Goal: Task Accomplishment & Management: Use online tool/utility

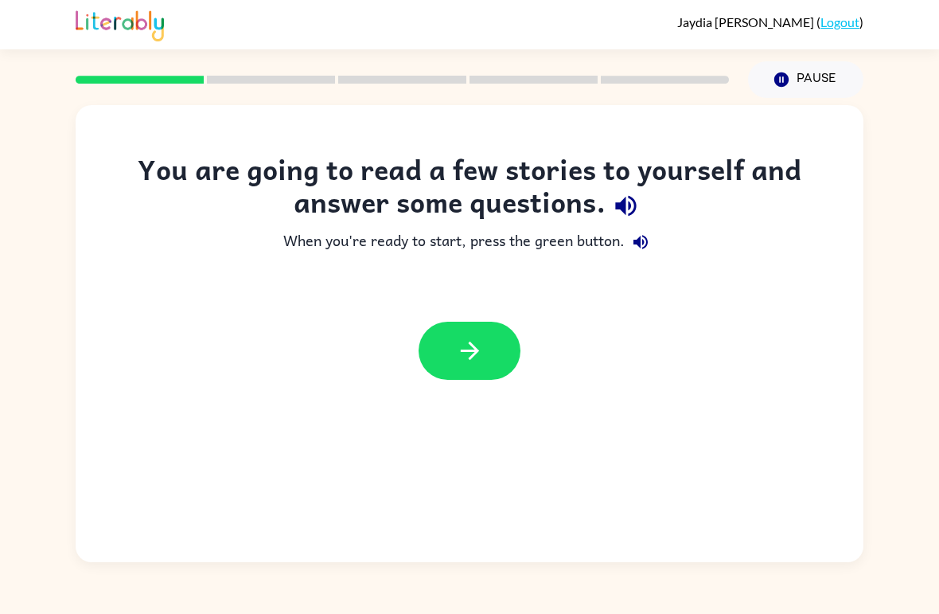
click at [465, 363] on icon "button" at bounding box center [470, 351] width 28 height 28
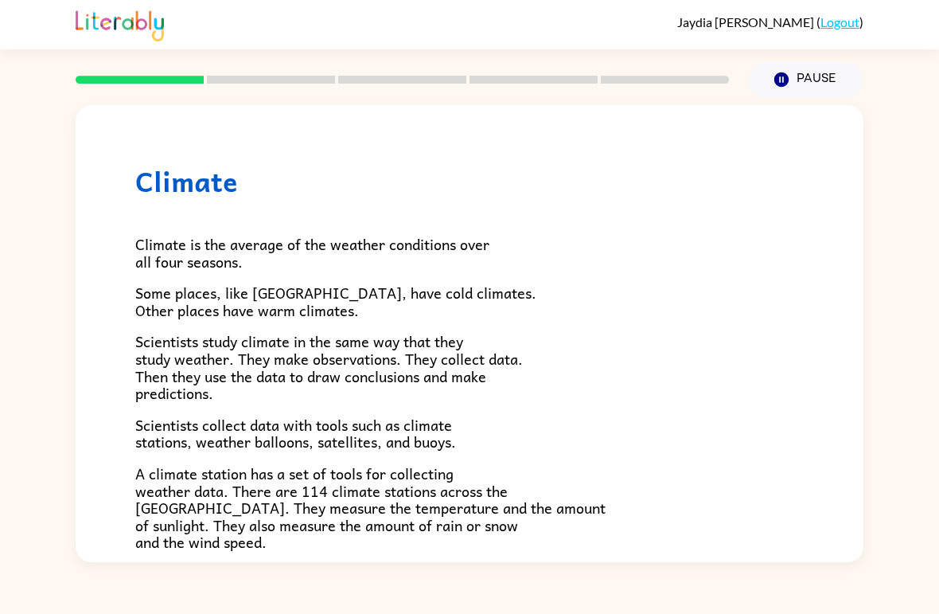
scroll to position [-1, 0]
click at [796, 85] on button "Pause Pause" at bounding box center [805, 79] width 115 height 37
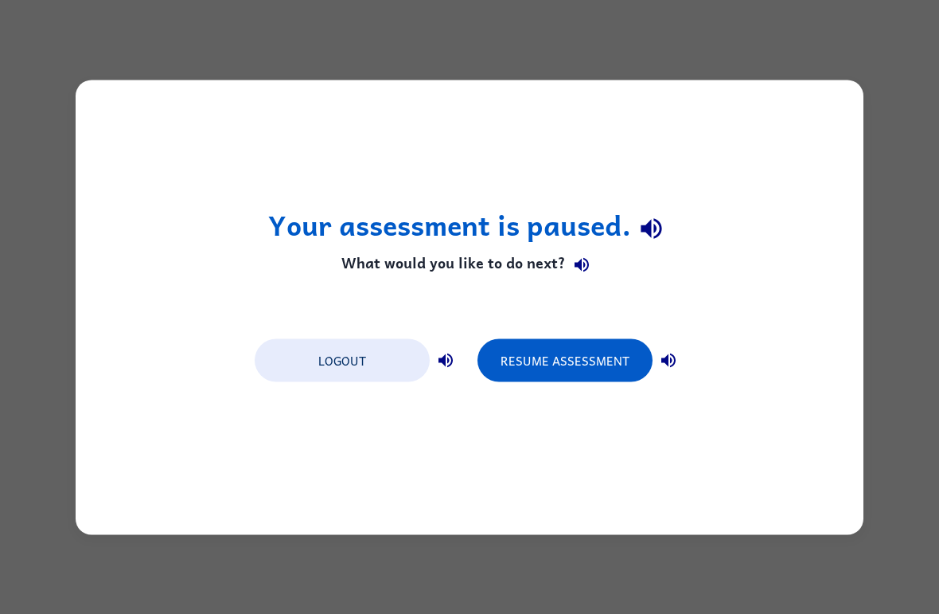
click at [911, 134] on div "Your assessment is paused. What would you like to do next? Logout Resume Assess…" at bounding box center [469, 307] width 939 height 614
click at [896, 142] on div "Your assessment is paused. What would you like to do next? Logout Resume Assess…" at bounding box center [469, 307] width 939 height 614
click at [900, 124] on div "Your assessment is paused. What would you like to do next? Logout Resume Assess…" at bounding box center [469, 307] width 939 height 614
click at [900, 123] on div "Your assessment is paused. What would you like to do next? Logout Resume Assess…" at bounding box center [469, 307] width 939 height 614
click at [900, 125] on div "Your assessment is paused. What would you like to do next? Logout Resume Assess…" at bounding box center [469, 307] width 939 height 614
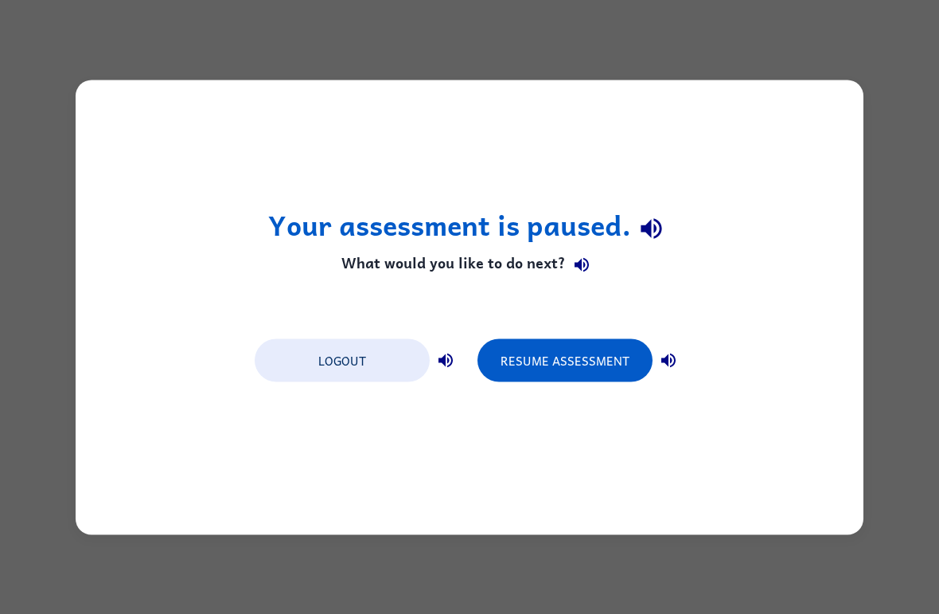
click at [606, 363] on button "Resume Assessment" at bounding box center [565, 359] width 175 height 43
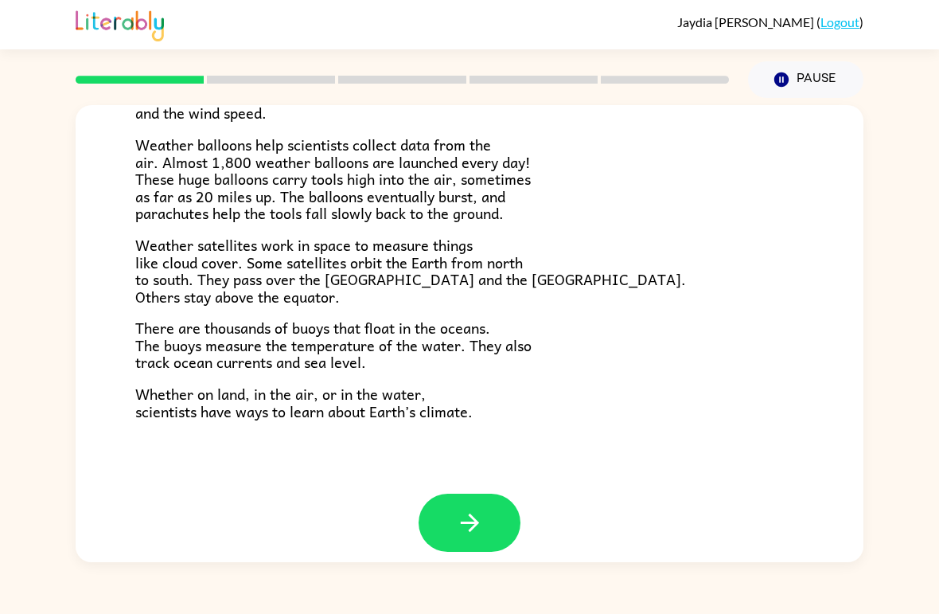
scroll to position [428, 0]
click at [481, 518] on icon "button" at bounding box center [470, 523] width 28 height 28
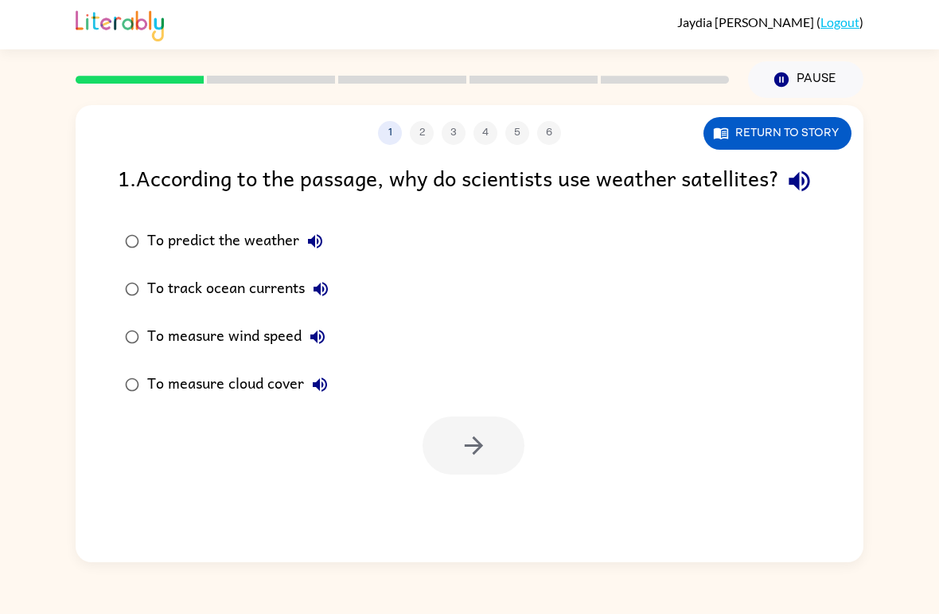
click at [786, 195] on icon "button" at bounding box center [800, 181] width 28 height 28
click at [315, 251] on icon "button" at bounding box center [315, 241] width 19 height 19
click at [321, 296] on icon "button" at bounding box center [321, 289] width 14 height 14
click at [314, 346] on icon "button" at bounding box center [317, 336] width 19 height 19
click at [322, 394] on icon "button" at bounding box center [319, 384] width 19 height 19
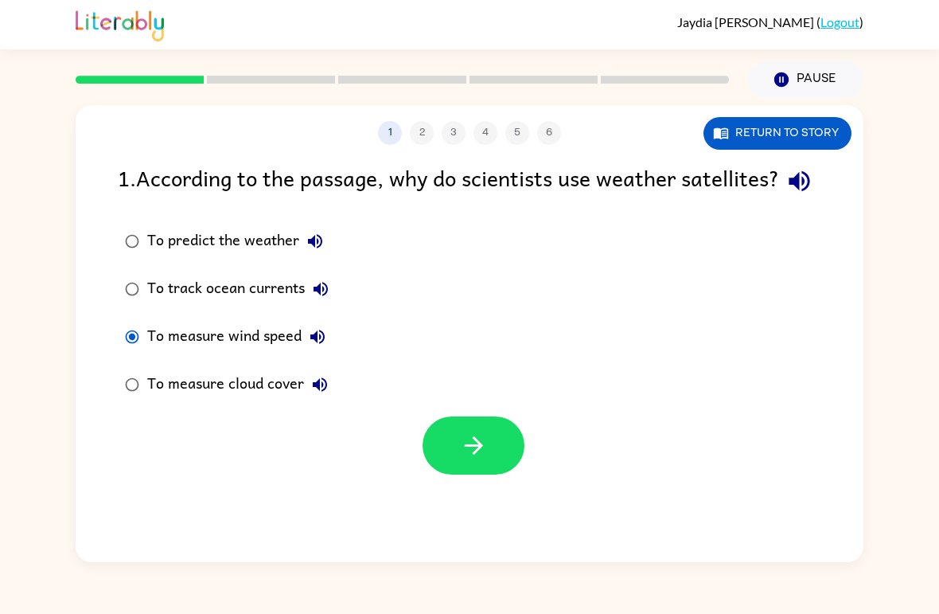
click at [496, 474] on button "button" at bounding box center [474, 445] width 102 height 58
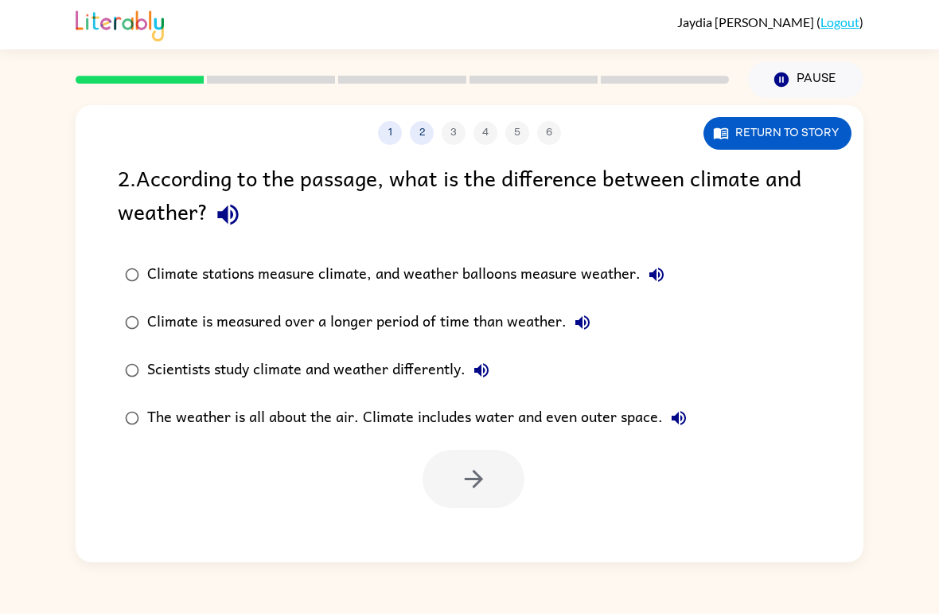
click at [226, 218] on icon "button" at bounding box center [227, 215] width 21 height 21
click at [666, 283] on icon "button" at bounding box center [656, 274] width 19 height 19
click at [584, 332] on icon "button" at bounding box center [582, 322] width 19 height 19
click at [498, 369] on button "Scientists study climate and weather differently." at bounding box center [482, 370] width 32 height 32
click at [682, 419] on icon "button" at bounding box center [679, 418] width 14 height 14
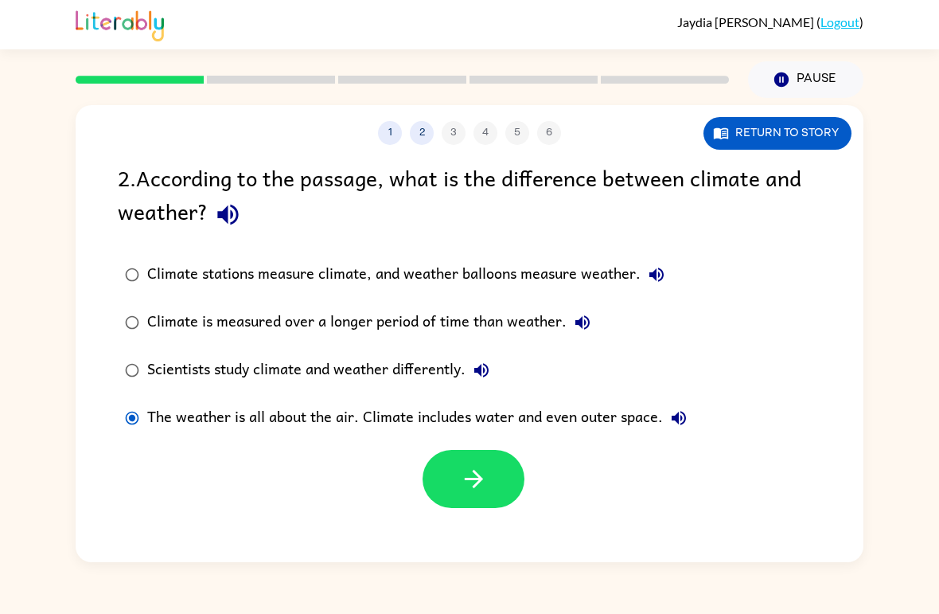
click at [471, 482] on icon "button" at bounding box center [474, 479] width 28 height 28
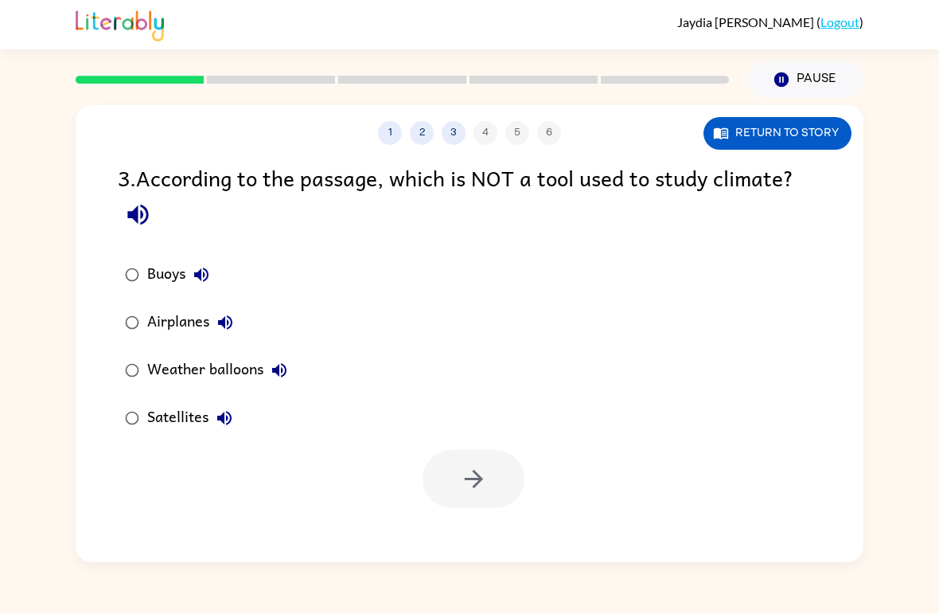
click at [202, 275] on icon "button" at bounding box center [201, 274] width 14 height 14
click at [140, 201] on button "button" at bounding box center [138, 214] width 41 height 41
click at [203, 279] on icon "button" at bounding box center [201, 274] width 19 height 19
click at [220, 332] on icon "button" at bounding box center [225, 322] width 19 height 19
click at [287, 379] on icon "button" at bounding box center [279, 370] width 19 height 19
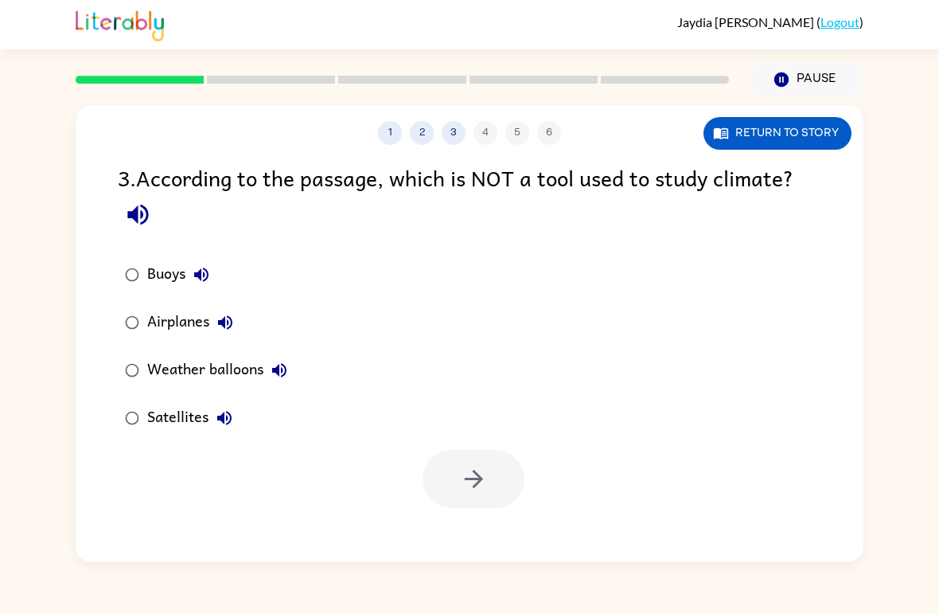
click at [228, 423] on icon "button" at bounding box center [224, 417] width 19 height 19
click at [486, 500] on button "button" at bounding box center [474, 479] width 102 height 58
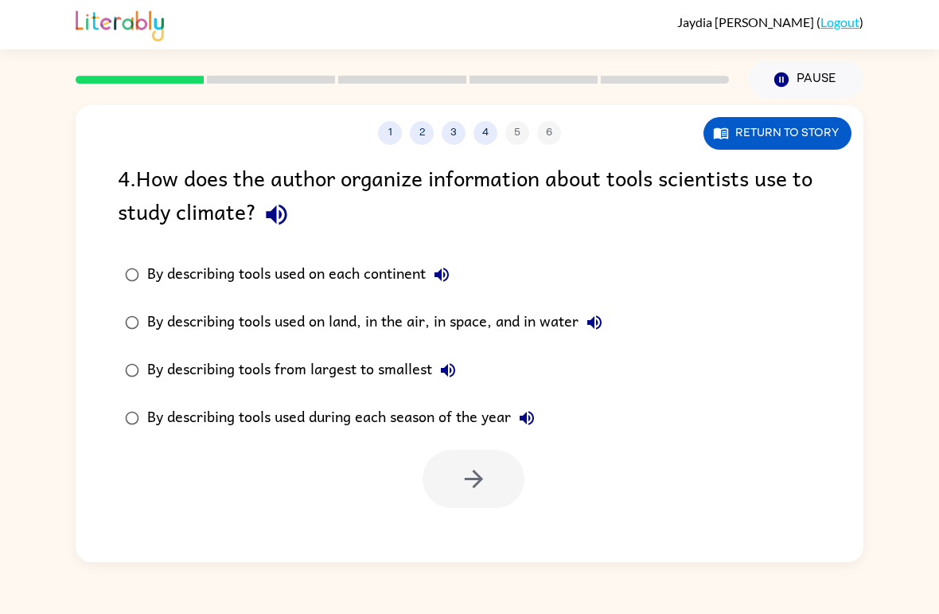
click at [442, 267] on icon "button" at bounding box center [441, 274] width 19 height 19
click at [294, 213] on button "button" at bounding box center [276, 214] width 41 height 41
click at [441, 278] on icon "button" at bounding box center [442, 274] width 14 height 14
click at [439, 283] on icon "button" at bounding box center [441, 274] width 19 height 19
click at [604, 319] on icon "button" at bounding box center [594, 322] width 19 height 19
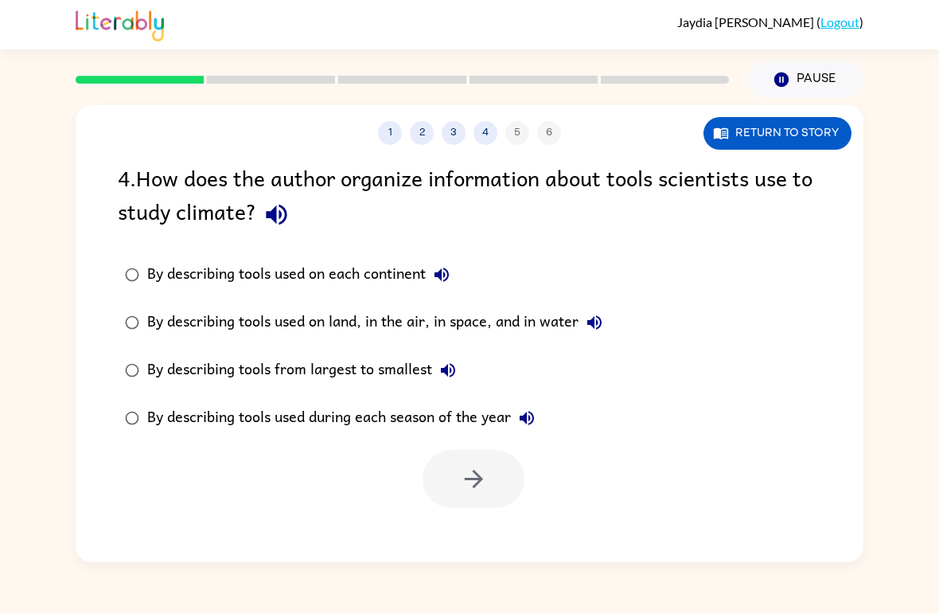
click at [464, 360] on div "By describing tools from largest to smallest" at bounding box center [305, 370] width 317 height 32
click at [448, 384] on button "By describing tools from largest to smallest" at bounding box center [448, 370] width 32 height 32
click at [537, 424] on icon "button" at bounding box center [526, 417] width 19 height 19
click at [462, 256] on label "By describing tools used on each continent" at bounding box center [363, 275] width 509 height 48
click at [278, 213] on icon "button" at bounding box center [277, 215] width 28 height 28
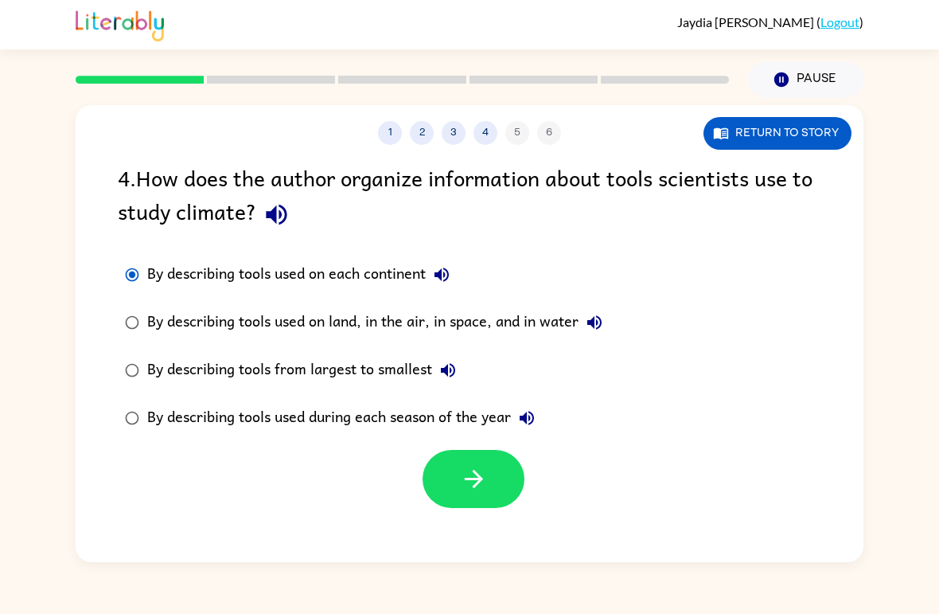
click at [437, 269] on icon "button" at bounding box center [441, 274] width 19 height 19
click at [591, 315] on icon "button" at bounding box center [594, 322] width 19 height 19
click at [484, 490] on icon "button" at bounding box center [474, 479] width 28 height 28
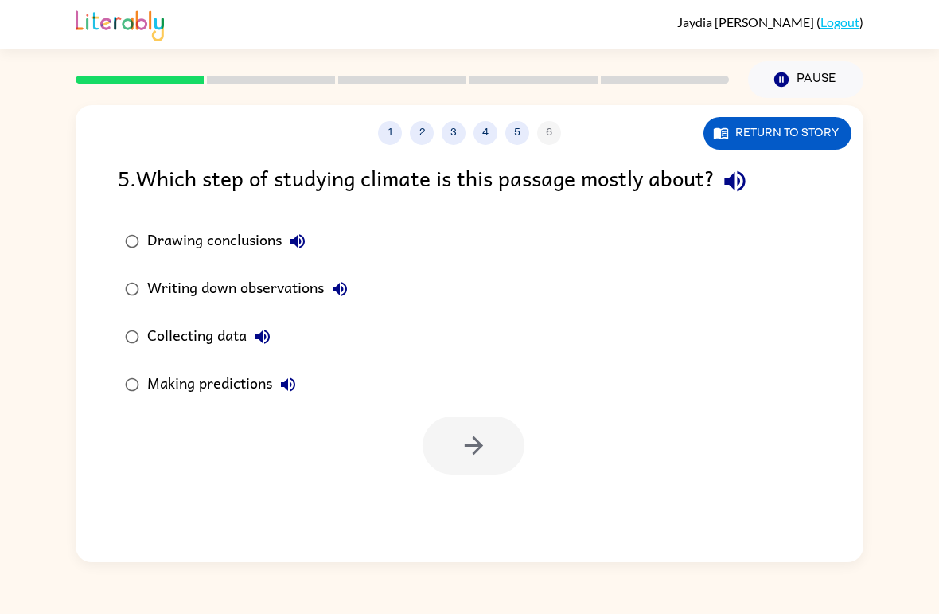
click at [738, 187] on icon "button" at bounding box center [735, 181] width 28 height 28
click at [40, 603] on div "[PERSON_NAME] ( Logout ) Pause Pause 1 2 3 4 5 6 Return to story 5 . Which step…" at bounding box center [469, 307] width 939 height 614
click at [293, 243] on icon "button" at bounding box center [298, 241] width 14 height 14
click at [348, 298] on icon "button" at bounding box center [339, 288] width 19 height 19
click at [267, 342] on icon "button" at bounding box center [263, 337] width 14 height 14
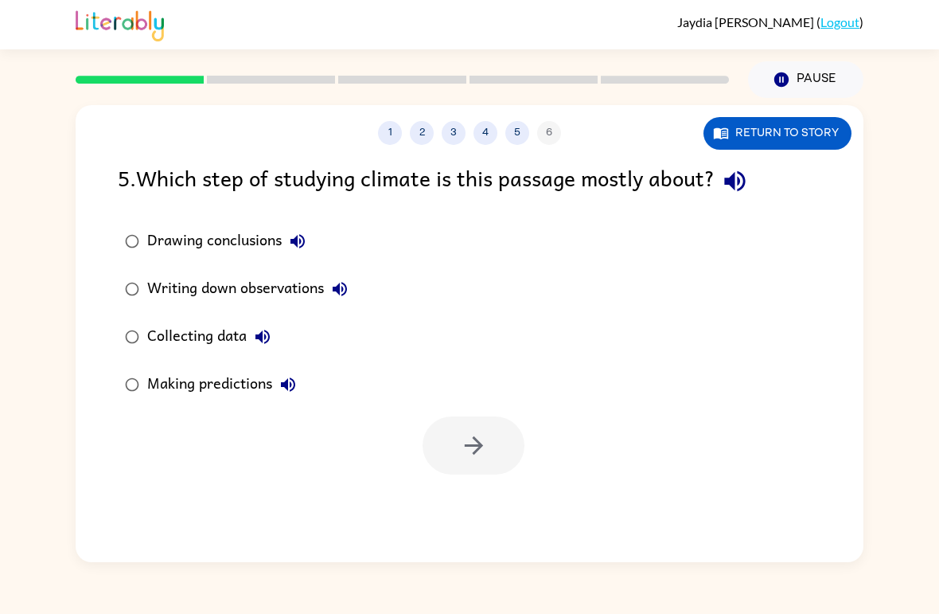
click at [287, 392] on icon "button" at bounding box center [288, 384] width 19 height 19
click at [252, 319] on label "Collecting data" at bounding box center [236, 337] width 255 height 48
click at [271, 326] on button "Collecting data" at bounding box center [263, 337] width 32 height 32
click at [456, 466] on button "button" at bounding box center [474, 445] width 102 height 58
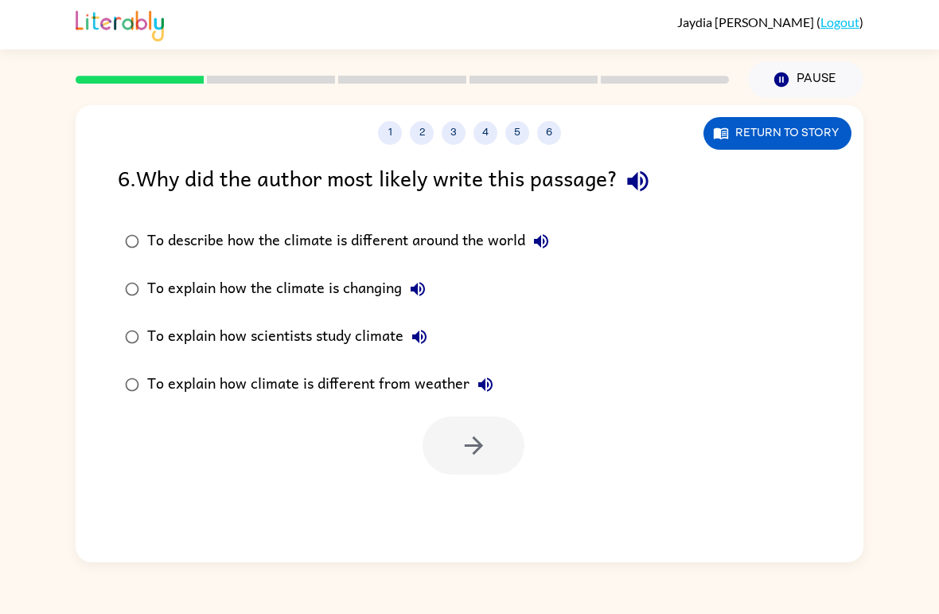
click at [642, 185] on icon "button" at bounding box center [637, 181] width 21 height 21
click at [545, 243] on icon "button" at bounding box center [541, 241] width 14 height 14
click at [478, 445] on icon "button" at bounding box center [474, 445] width 28 height 28
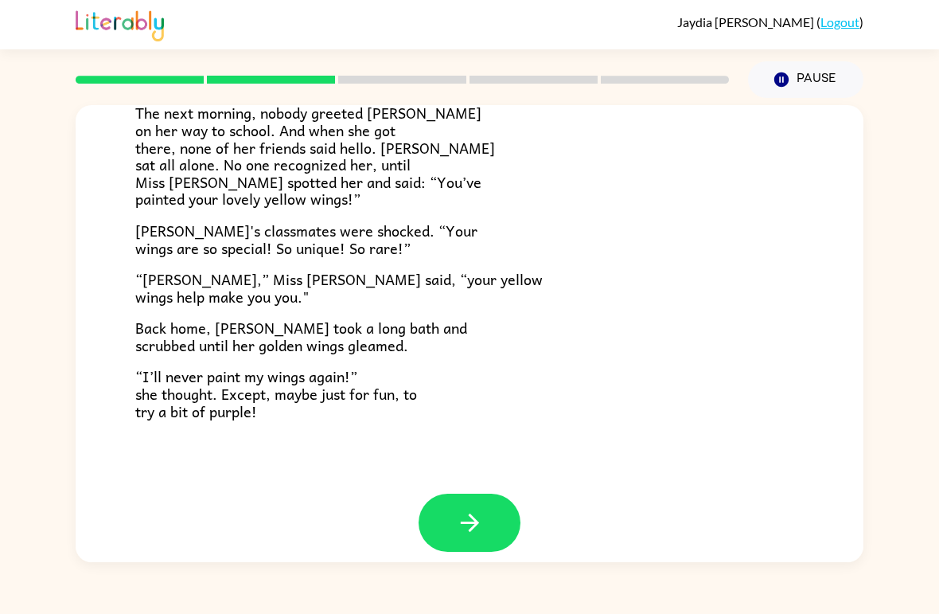
scroll to position [428, 0]
click at [466, 511] on icon "button" at bounding box center [470, 523] width 28 height 28
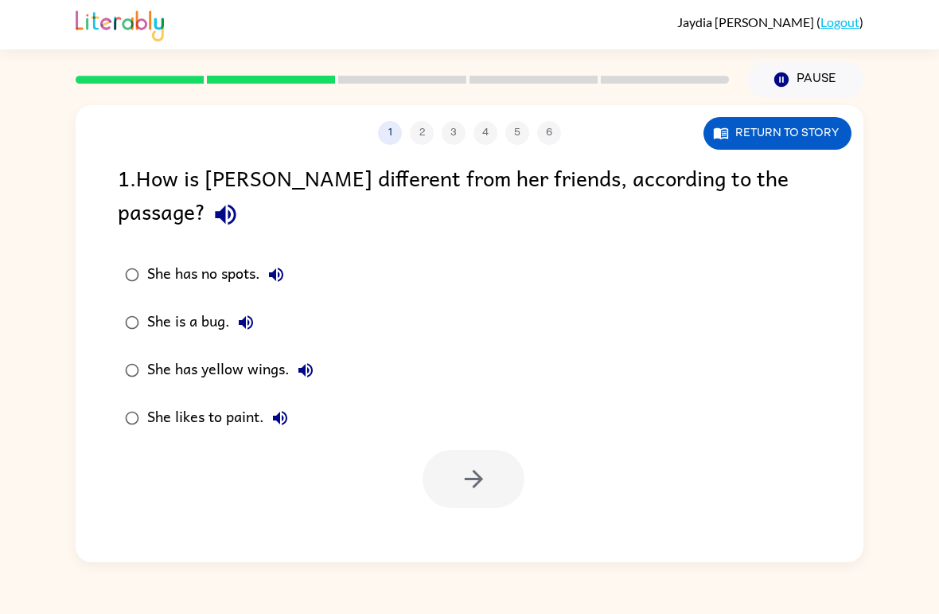
click at [240, 201] on icon "button" at bounding box center [226, 215] width 28 height 28
click at [278, 267] on icon "button" at bounding box center [276, 274] width 14 height 14
click at [236, 313] on icon "button" at bounding box center [245, 322] width 19 height 19
click at [318, 354] on button "She has yellow wings." at bounding box center [306, 370] width 32 height 32
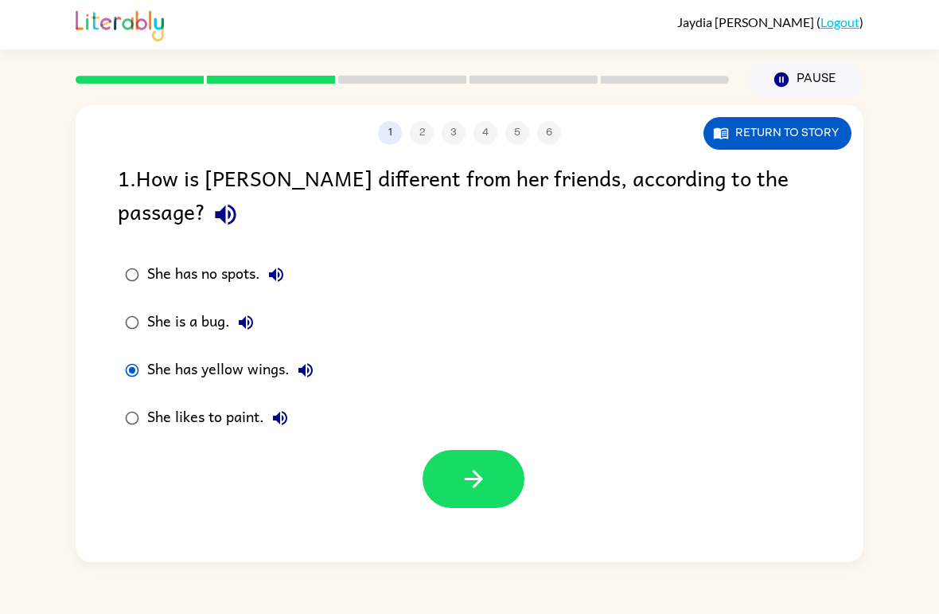
click at [512, 454] on button "button" at bounding box center [474, 479] width 102 height 58
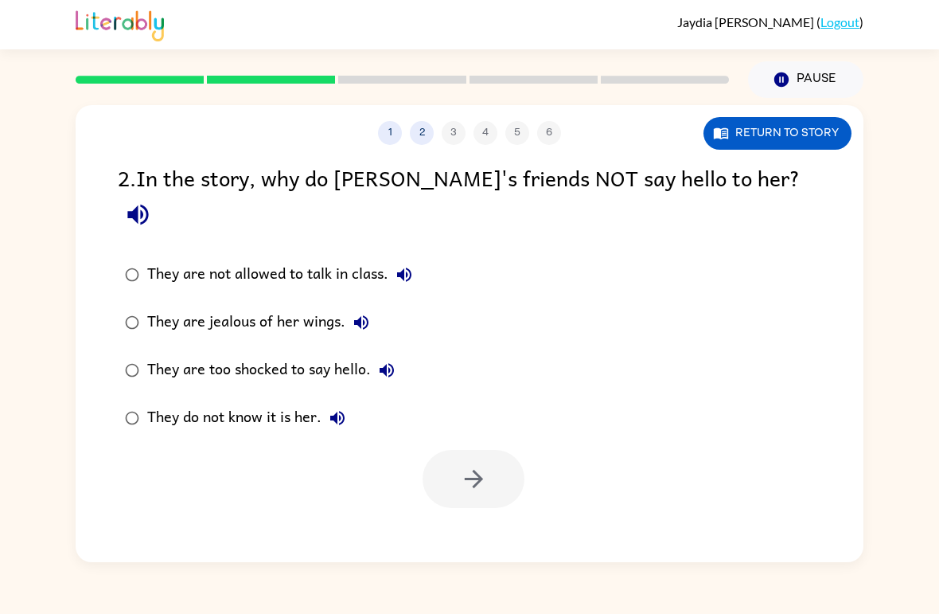
click at [152, 201] on icon "button" at bounding box center [138, 215] width 28 height 28
click at [404, 267] on icon "button" at bounding box center [404, 274] width 14 height 14
click at [370, 313] on icon "button" at bounding box center [361, 322] width 19 height 19
click at [398, 354] on button "They are too shocked to say hello." at bounding box center [387, 370] width 32 height 32
click at [340, 411] on icon "button" at bounding box center [337, 418] width 14 height 14
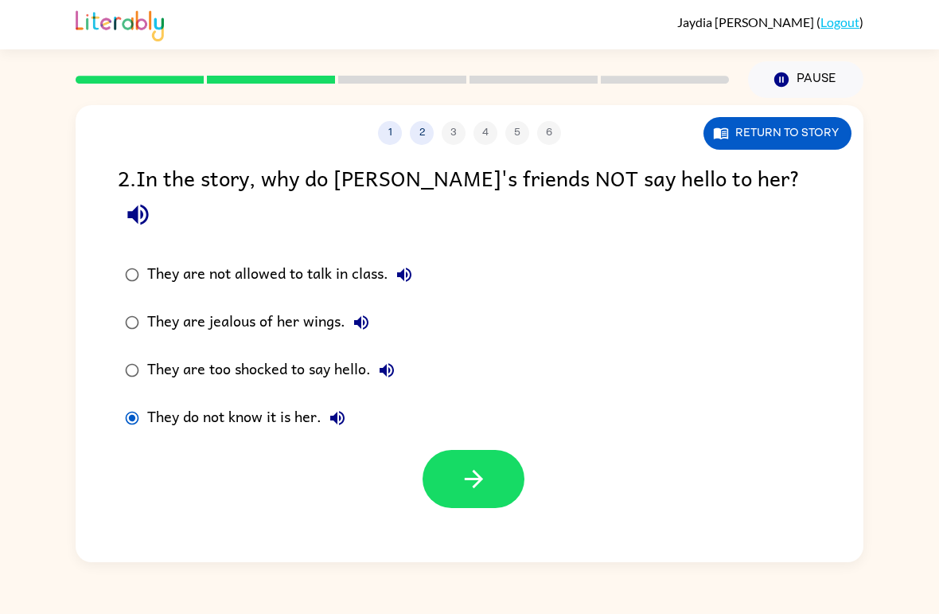
click at [478, 488] on div "1 2 3 4 5 6 Return to story 2 . In the story, why do [PERSON_NAME]'s friends NO…" at bounding box center [470, 333] width 788 height 457
click at [478, 465] on icon "button" at bounding box center [474, 479] width 28 height 28
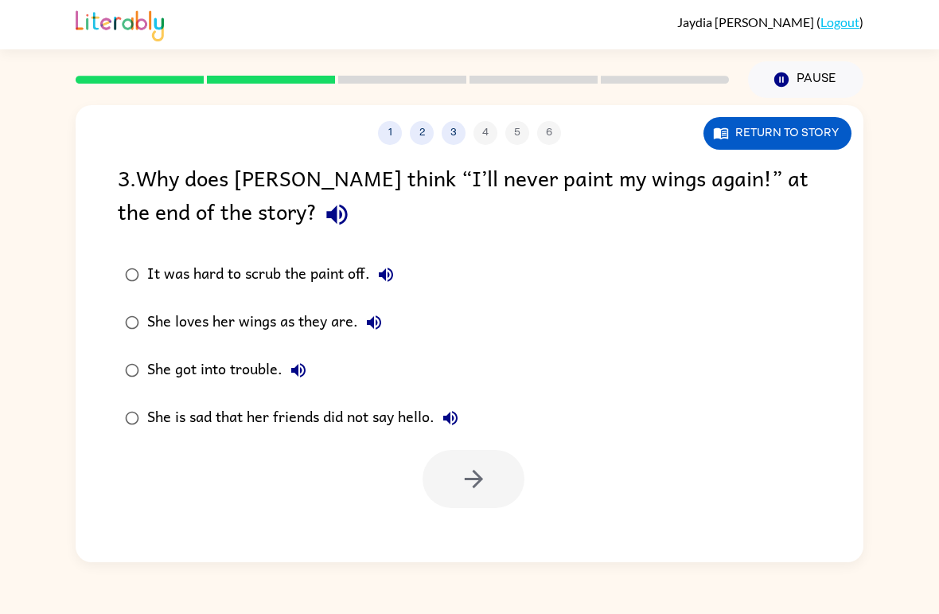
click at [326, 214] on icon "button" at bounding box center [336, 215] width 21 height 21
click at [371, 274] on button "It was hard to scrub the paint off." at bounding box center [386, 275] width 32 height 32
click at [377, 334] on button "She loves her wings as they are." at bounding box center [374, 322] width 32 height 32
click at [306, 372] on icon "button" at bounding box center [298, 370] width 14 height 14
click at [466, 422] on button "She is sad that her friends did not say hello." at bounding box center [451, 418] width 32 height 32
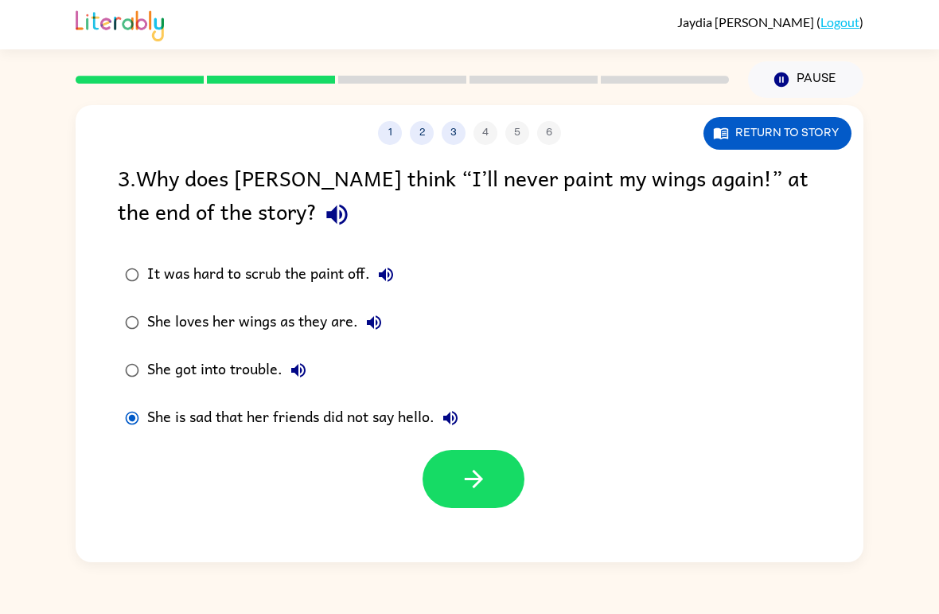
click at [491, 490] on button "button" at bounding box center [474, 479] width 102 height 58
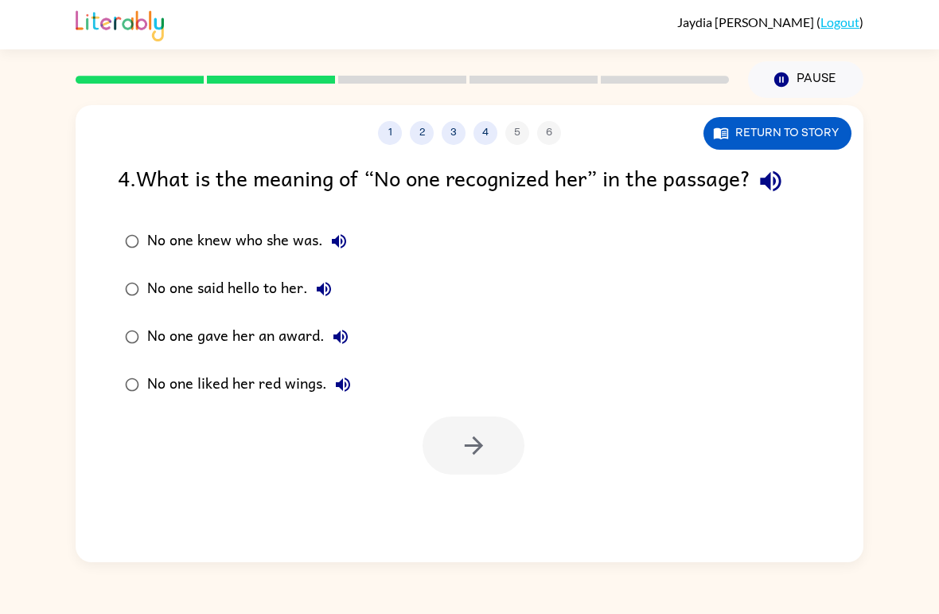
click at [779, 189] on icon "button" at bounding box center [771, 181] width 28 height 28
click at [340, 244] on icon "button" at bounding box center [339, 241] width 19 height 19
click at [330, 287] on icon "button" at bounding box center [324, 289] width 14 height 14
click at [345, 340] on icon "button" at bounding box center [340, 336] width 19 height 19
click at [349, 388] on icon "button" at bounding box center [343, 384] width 14 height 14
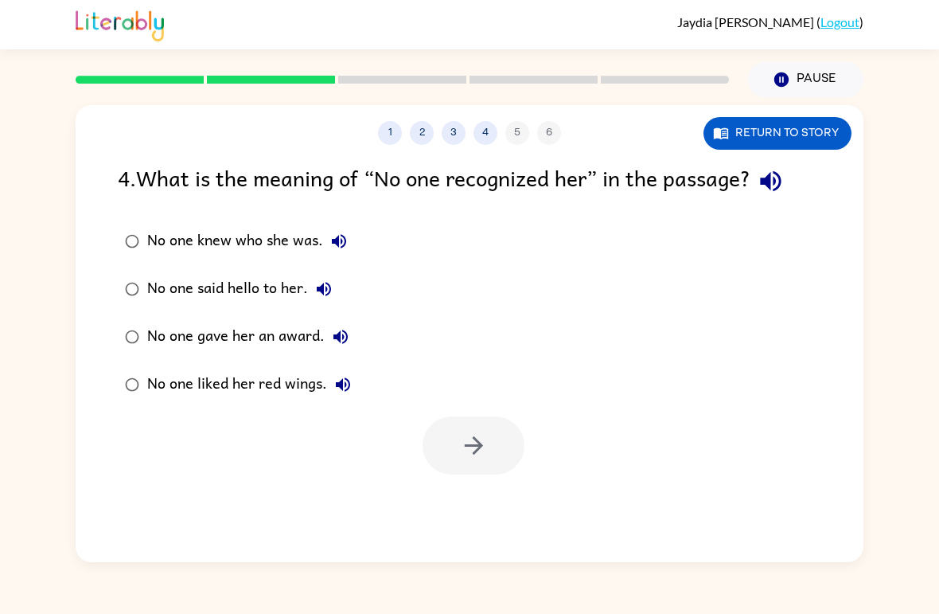
click at [784, 183] on icon "button" at bounding box center [771, 181] width 28 height 28
click at [346, 238] on icon "button" at bounding box center [339, 241] width 19 height 19
click at [502, 437] on button "button" at bounding box center [474, 445] width 102 height 58
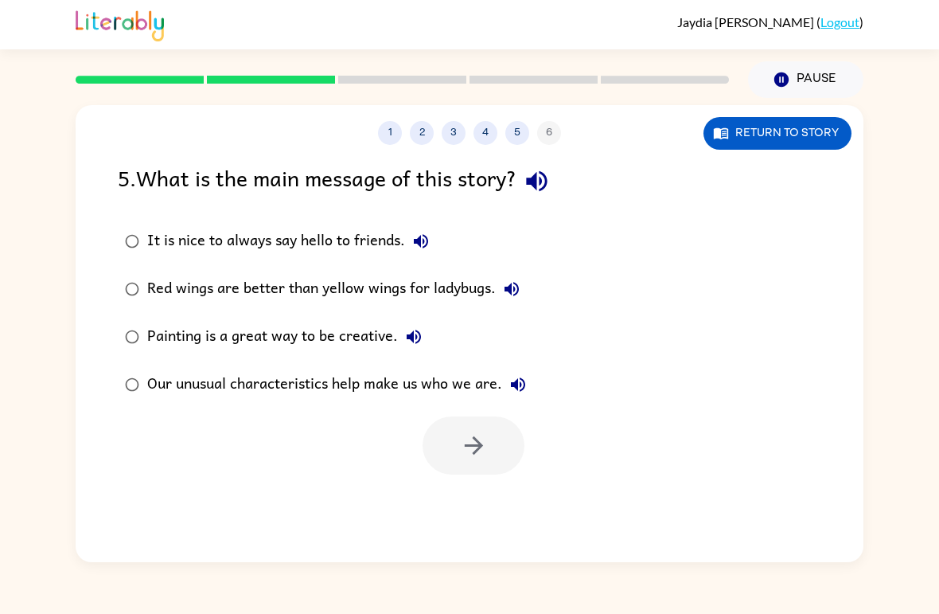
click at [541, 182] on icon "button" at bounding box center [536, 181] width 21 height 21
click at [408, 236] on button "It is nice to always say hello to friends." at bounding box center [421, 241] width 32 height 32
click at [417, 336] on icon "button" at bounding box center [413, 336] width 19 height 19
click at [153, 328] on div "Painting is a great way to be creative." at bounding box center [288, 337] width 283 height 32
click at [508, 294] on icon "button" at bounding box center [511, 288] width 19 height 19
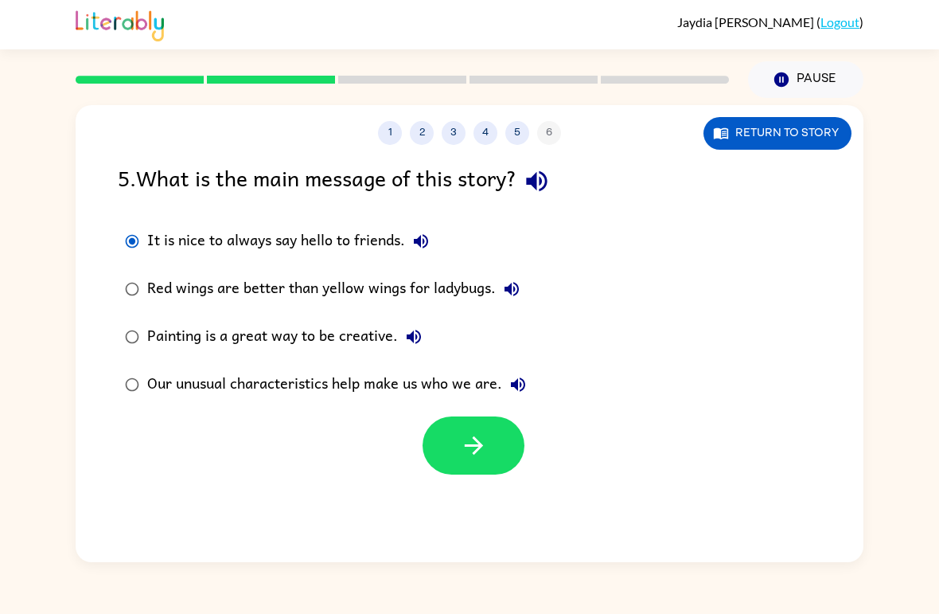
click at [424, 240] on icon "button" at bounding box center [421, 241] width 19 height 19
click at [466, 452] on icon "button" at bounding box center [474, 445] width 28 height 28
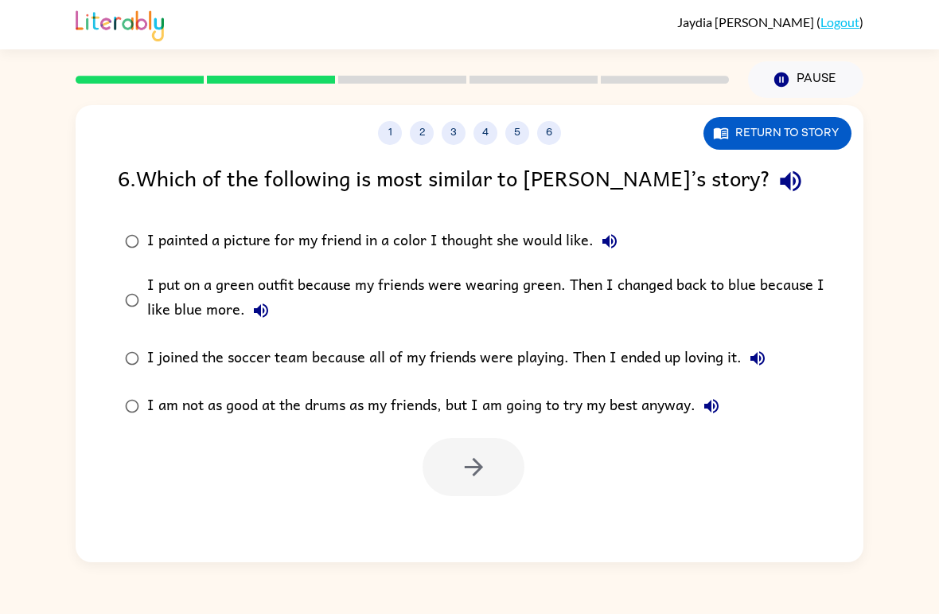
click at [777, 185] on icon "button" at bounding box center [791, 181] width 28 height 28
click at [771, 167] on button "button" at bounding box center [791, 181] width 41 height 41
click at [595, 241] on button "I painted a picture for my friend in a color I thought she would like." at bounding box center [610, 241] width 32 height 32
click at [263, 310] on icon "button" at bounding box center [261, 310] width 14 height 14
click at [749, 365] on icon "button" at bounding box center [757, 358] width 19 height 19
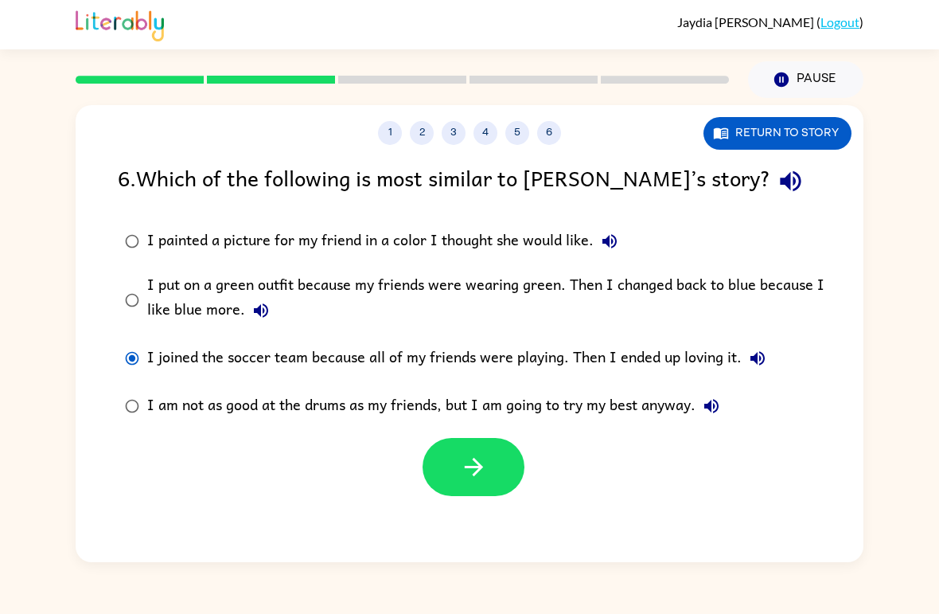
click at [721, 410] on icon "button" at bounding box center [711, 405] width 19 height 19
click at [471, 459] on icon "button" at bounding box center [474, 467] width 28 height 28
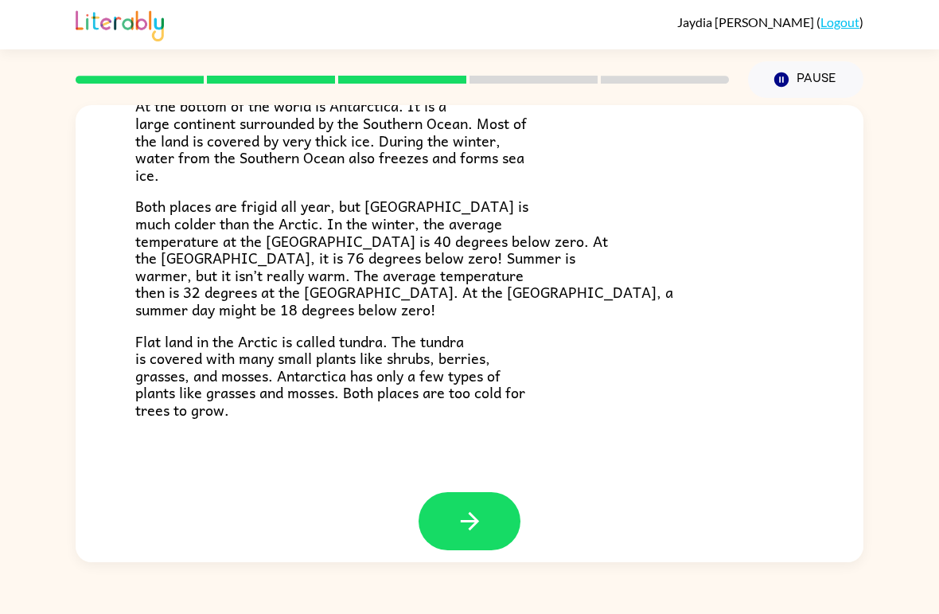
scroll to position [321, 0]
click at [473, 514] on icon "button" at bounding box center [469, 522] width 18 height 18
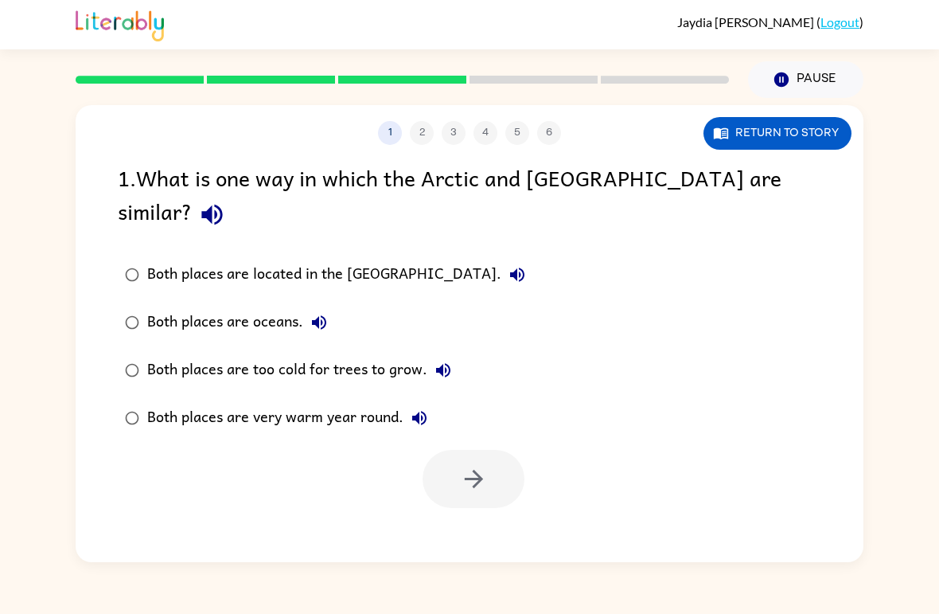
click at [222, 205] on icon "button" at bounding box center [211, 215] width 21 height 21
click at [508, 265] on icon "button" at bounding box center [517, 274] width 19 height 19
click at [312, 313] on icon "button" at bounding box center [319, 322] width 19 height 19
click at [441, 363] on icon "button" at bounding box center [443, 370] width 14 height 14
click at [482, 465] on icon "button" at bounding box center [474, 479] width 28 height 28
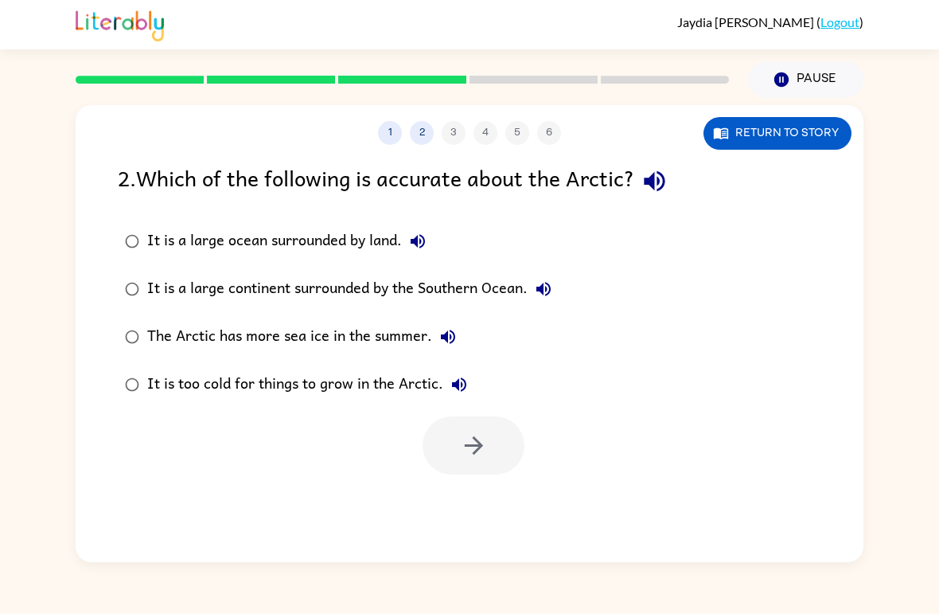
click at [657, 175] on icon "button" at bounding box center [655, 181] width 28 height 28
click at [647, 198] on button "button" at bounding box center [654, 181] width 41 height 41
click at [652, 203] on div "2 . Which of the following is accurate about the Arctic? It is a large ocean su…" at bounding box center [470, 318] width 788 height 314
click at [416, 245] on icon "button" at bounding box center [417, 241] width 19 height 19
click at [549, 289] on icon "button" at bounding box center [544, 289] width 14 height 14
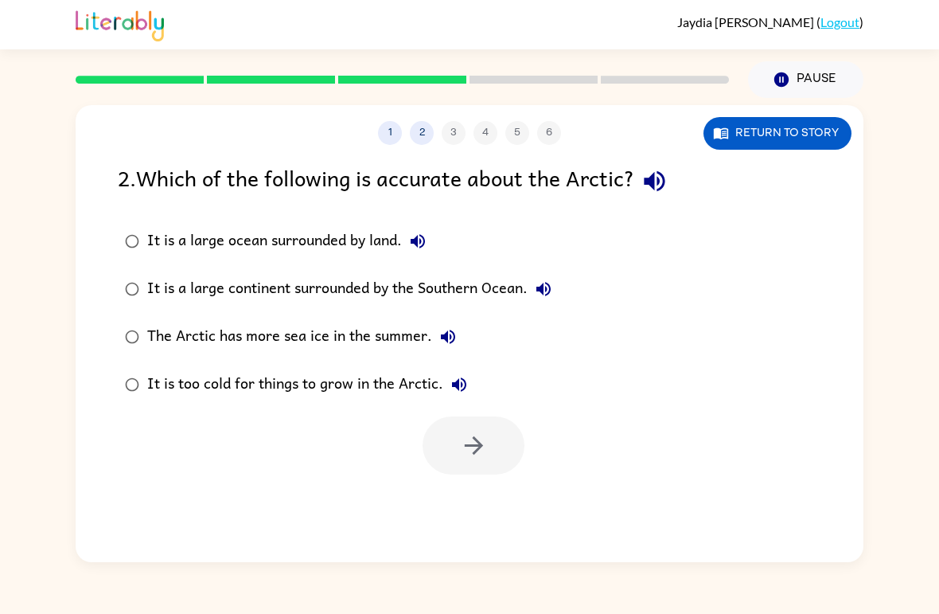
click at [441, 344] on icon "button" at bounding box center [448, 336] width 19 height 19
click at [468, 449] on icon "button" at bounding box center [474, 445] width 28 height 28
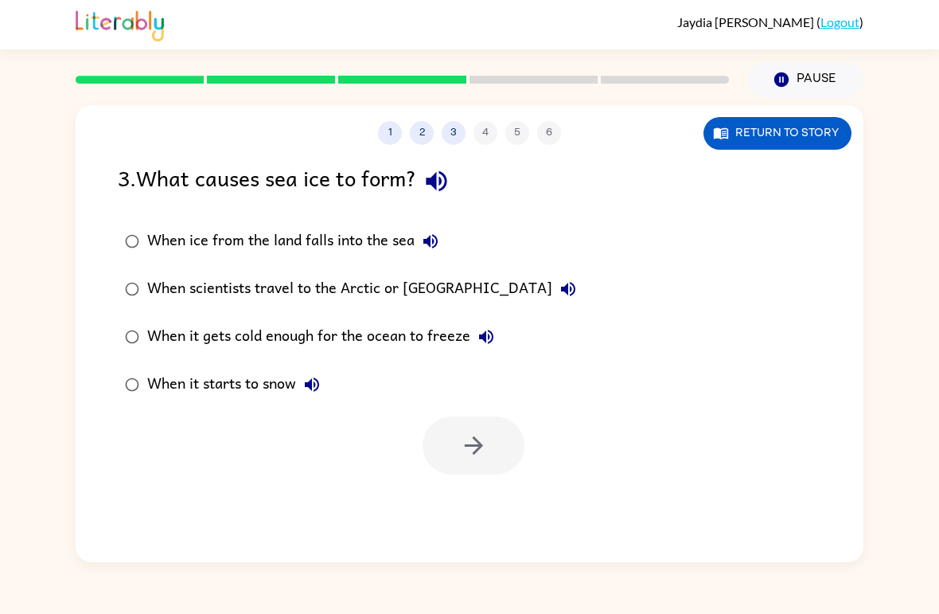
click at [438, 193] on icon "button" at bounding box center [437, 181] width 28 height 28
click at [434, 245] on icon "button" at bounding box center [430, 241] width 19 height 19
click at [559, 287] on icon "button" at bounding box center [568, 288] width 19 height 19
click at [488, 339] on icon "button" at bounding box center [486, 337] width 14 height 14
click at [490, 463] on button "button" at bounding box center [474, 445] width 102 height 58
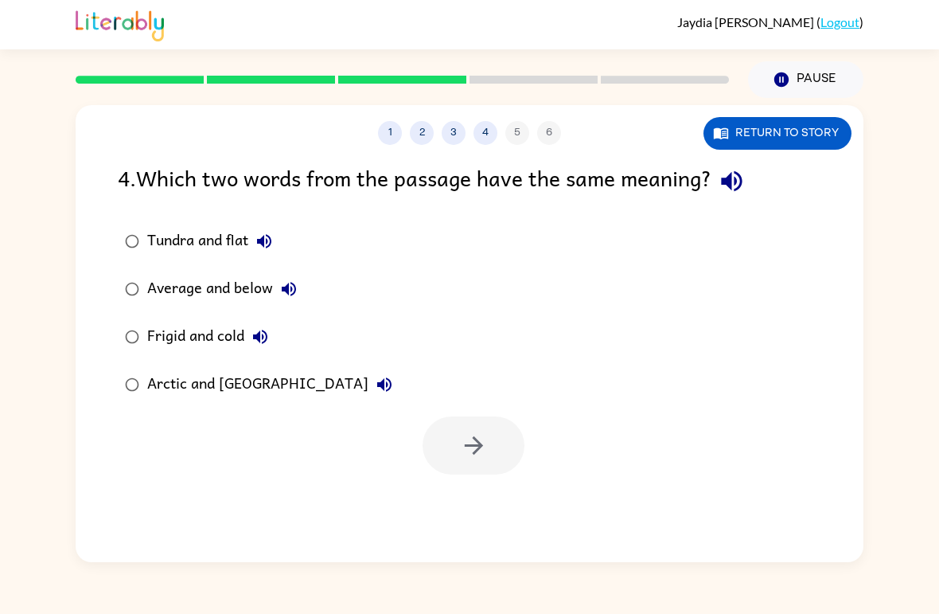
click at [736, 170] on icon "button" at bounding box center [732, 181] width 28 height 28
click at [732, 197] on button "button" at bounding box center [732, 181] width 41 height 41
click at [266, 239] on icon "button" at bounding box center [264, 241] width 14 height 14
click at [741, 183] on icon "button" at bounding box center [731, 181] width 21 height 21
click at [267, 239] on icon "button" at bounding box center [264, 241] width 19 height 19
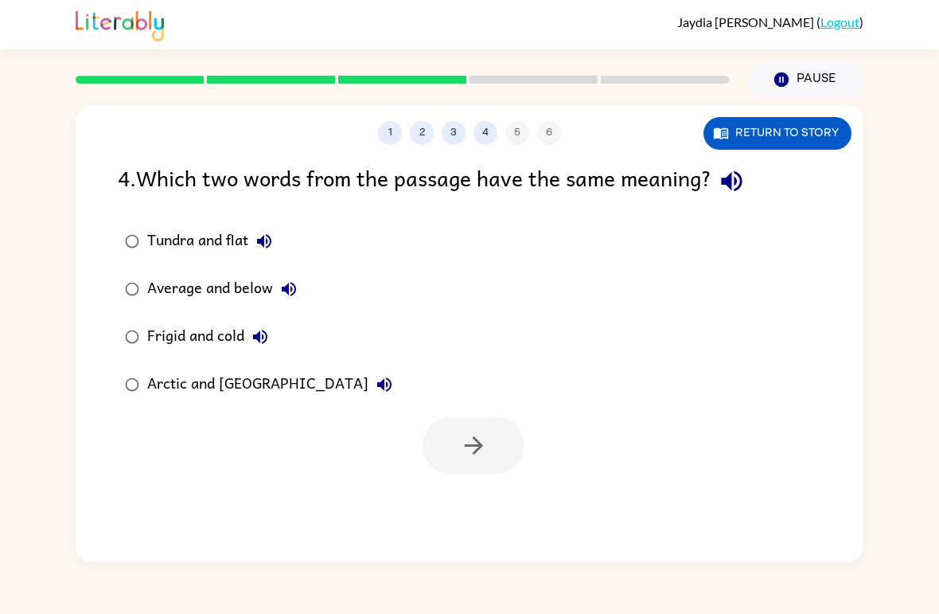
click at [282, 287] on icon "button" at bounding box center [288, 288] width 19 height 19
click at [254, 335] on icon "button" at bounding box center [260, 336] width 19 height 19
click at [465, 430] on button "button" at bounding box center [474, 445] width 102 height 58
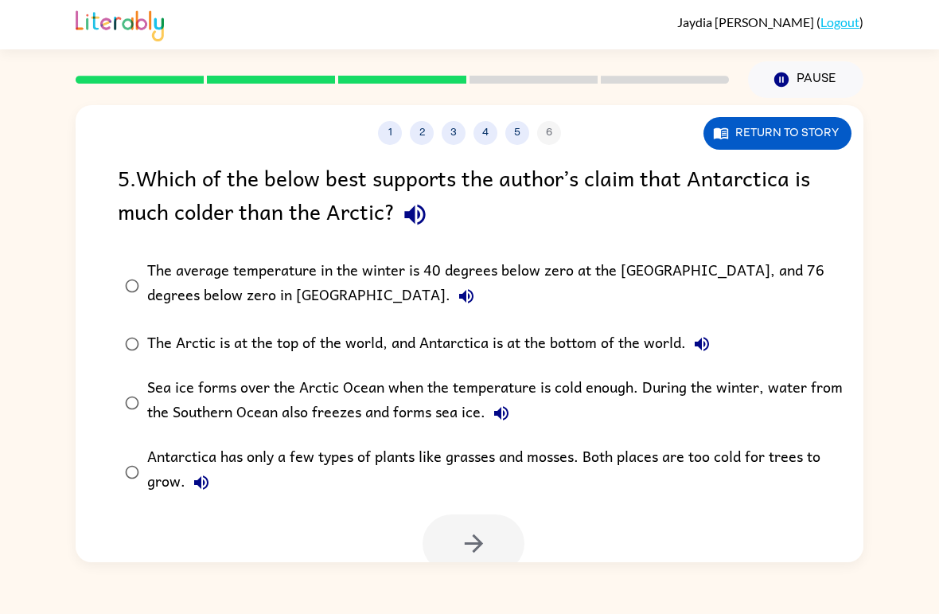
click at [417, 220] on icon "button" at bounding box center [415, 215] width 28 height 28
click at [457, 302] on icon "button" at bounding box center [466, 296] width 19 height 19
click at [403, 209] on icon "button" at bounding box center [415, 215] width 28 height 28
click at [459, 294] on icon "button" at bounding box center [466, 296] width 14 height 14
click at [697, 342] on icon "button" at bounding box center [702, 343] width 19 height 19
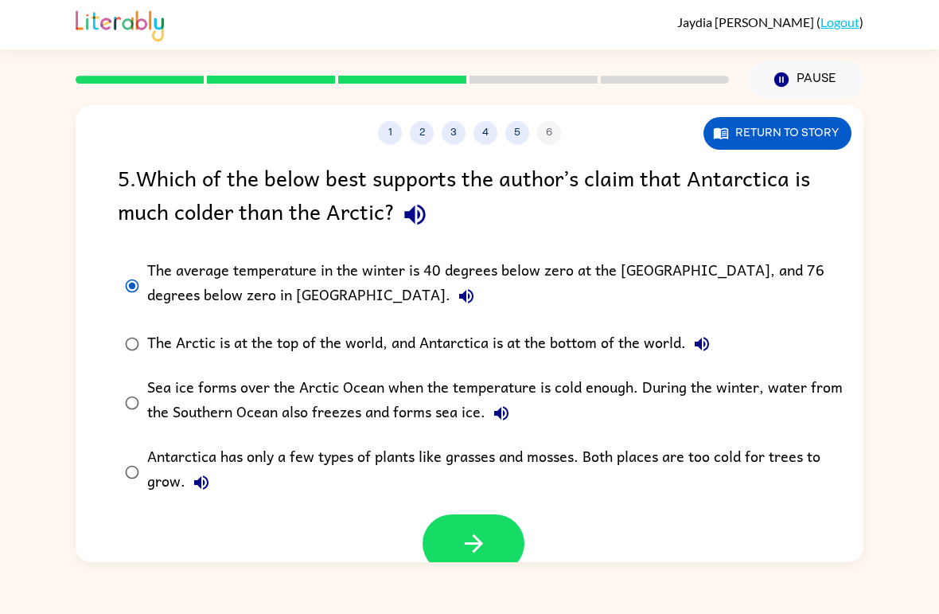
click at [141, 330] on label "The Arctic is at the top of the world, and Antarctica is at the bottom of the w…" at bounding box center [480, 344] width 742 height 48
click at [478, 545] on icon "button" at bounding box center [473, 543] width 18 height 18
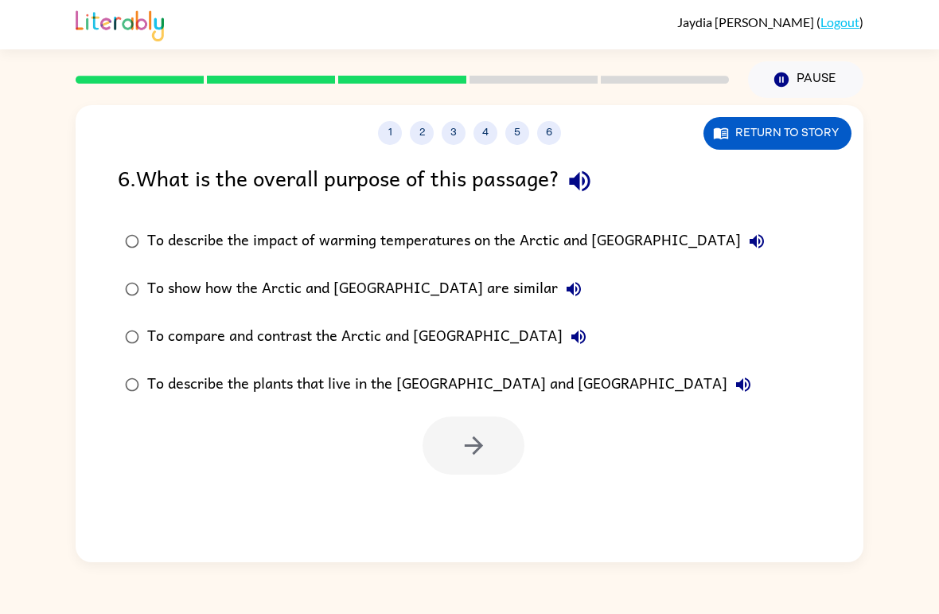
click at [585, 178] on icon "button" at bounding box center [579, 181] width 21 height 21
click at [590, 179] on icon "button" at bounding box center [579, 181] width 21 height 21
click at [748, 249] on icon "button" at bounding box center [757, 241] width 19 height 19
click at [750, 237] on icon "button" at bounding box center [757, 241] width 14 height 14
click at [469, 471] on button "button" at bounding box center [474, 445] width 102 height 58
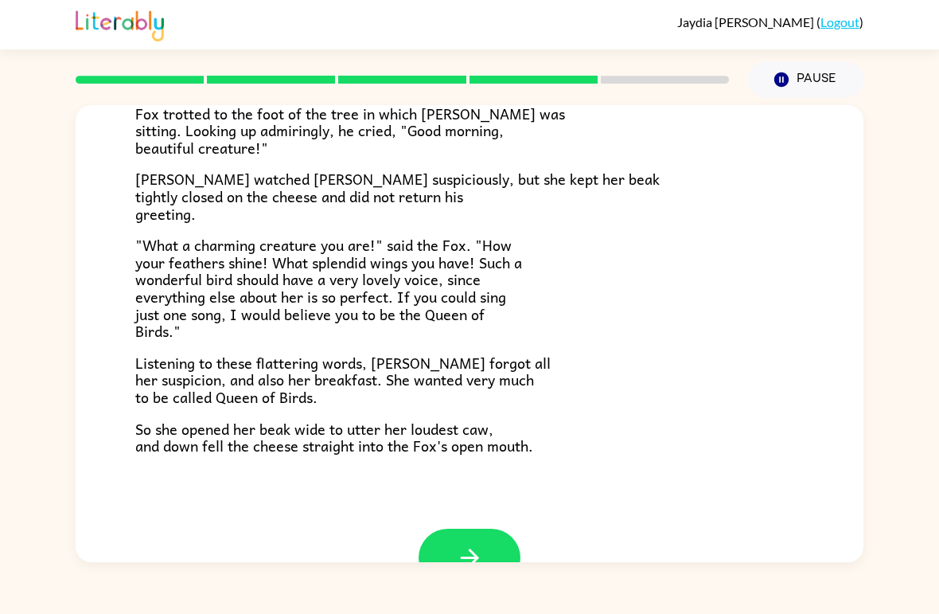
scroll to position [260, 0]
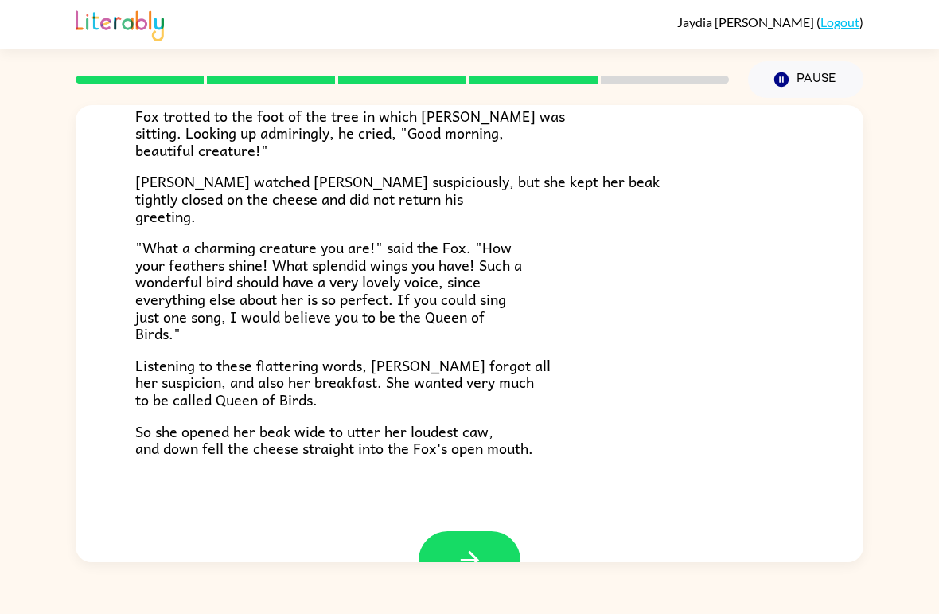
click at [478, 546] on icon "button" at bounding box center [470, 560] width 28 height 28
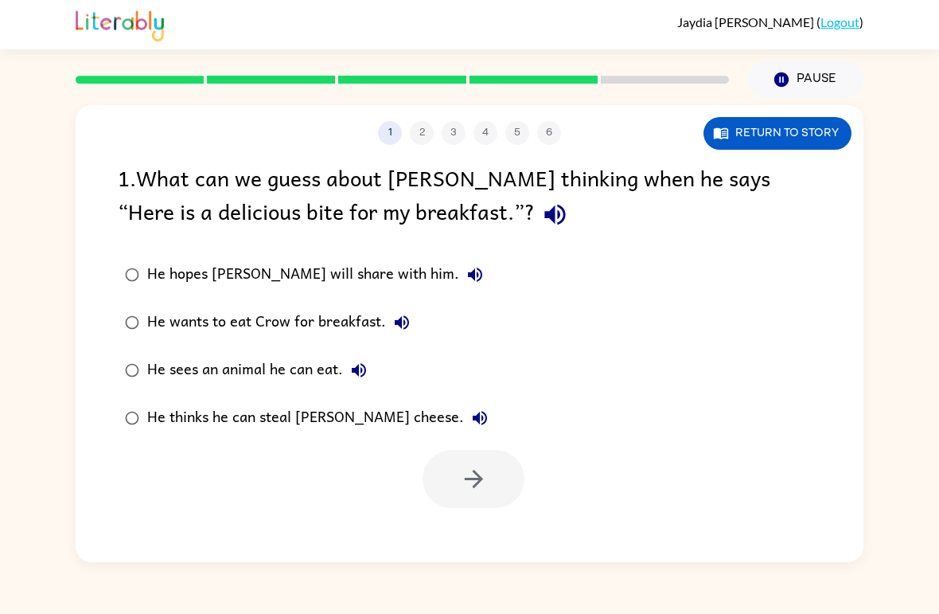
click at [541, 224] on icon "button" at bounding box center [555, 215] width 28 height 28
click at [545, 212] on icon "button" at bounding box center [555, 215] width 21 height 21
click at [468, 278] on icon "button" at bounding box center [475, 274] width 14 height 14
click at [396, 319] on icon "button" at bounding box center [401, 322] width 19 height 19
click at [355, 319] on div "He wants to eat Crow for breakfast." at bounding box center [282, 322] width 271 height 32
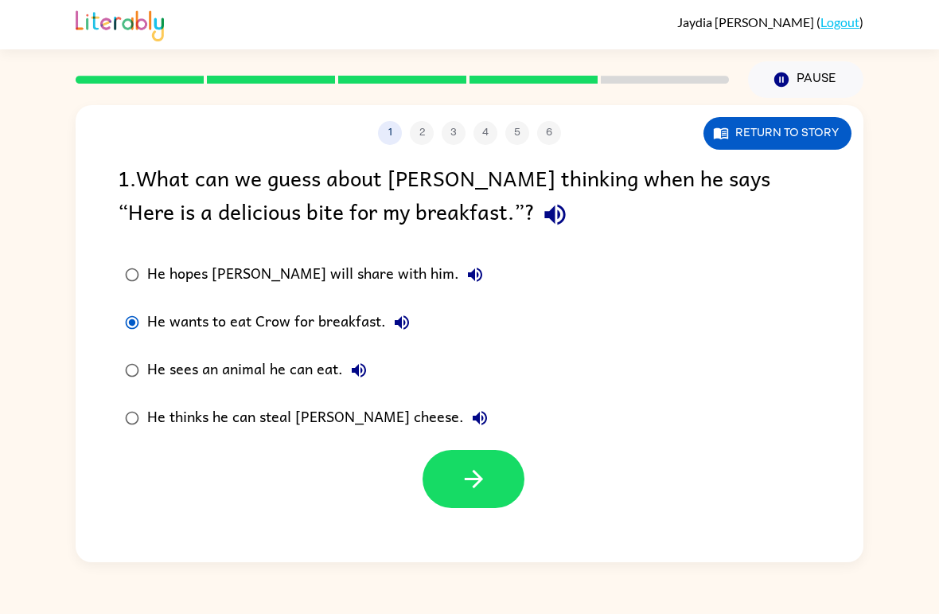
click at [468, 490] on icon "button" at bounding box center [474, 479] width 28 height 28
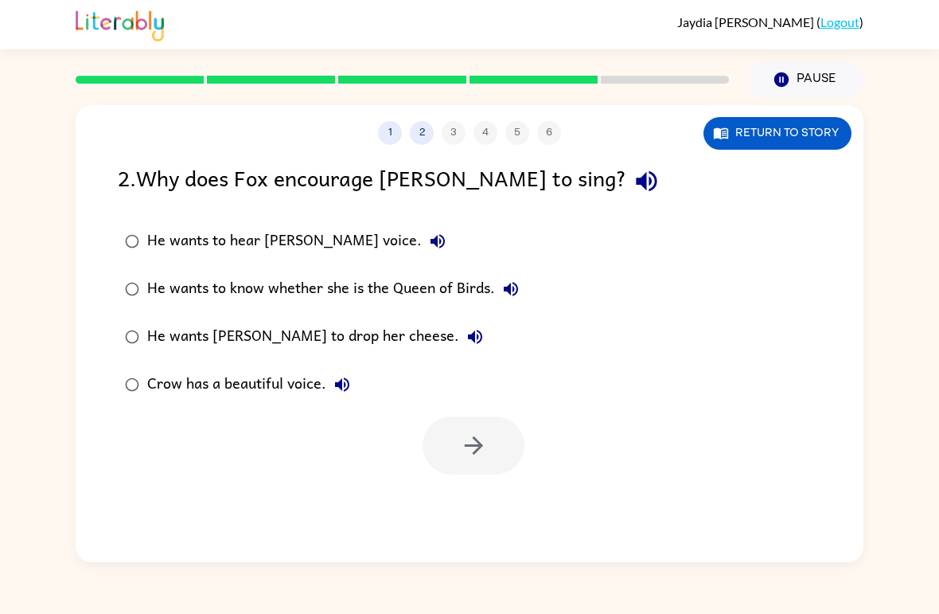
click at [400, 224] on label "He wants to hear [PERSON_NAME] voice." at bounding box center [322, 241] width 426 height 48
click at [428, 239] on icon "button" at bounding box center [437, 241] width 19 height 19
click at [520, 286] on icon "button" at bounding box center [511, 288] width 19 height 19
click at [636, 185] on icon "button" at bounding box center [646, 181] width 21 height 21
click at [482, 439] on icon "button" at bounding box center [474, 445] width 28 height 28
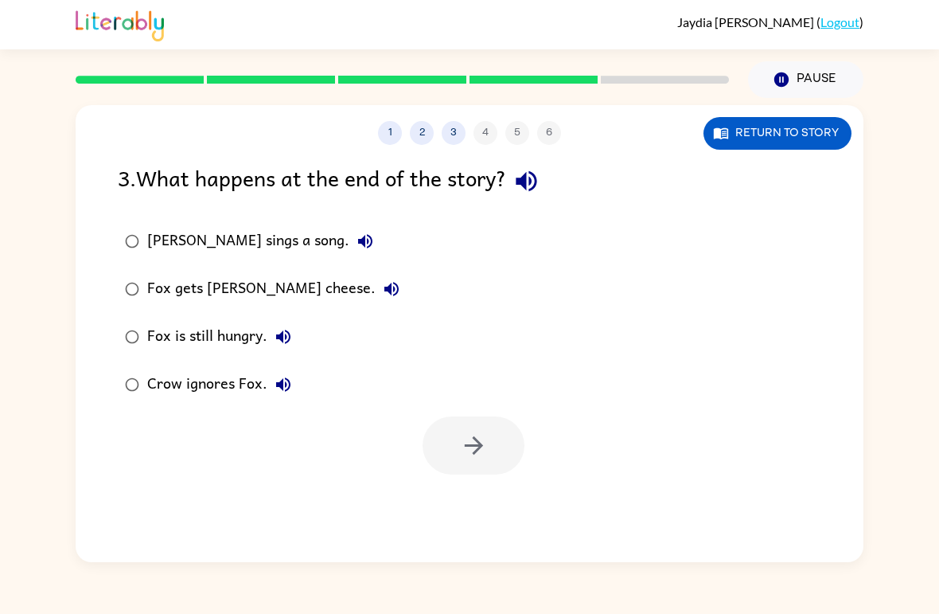
click at [533, 188] on icon "button" at bounding box center [527, 181] width 28 height 28
click at [529, 183] on icon "button" at bounding box center [526, 181] width 21 height 21
click at [382, 284] on icon "button" at bounding box center [391, 288] width 19 height 19
click at [473, 455] on icon "button" at bounding box center [474, 445] width 28 height 28
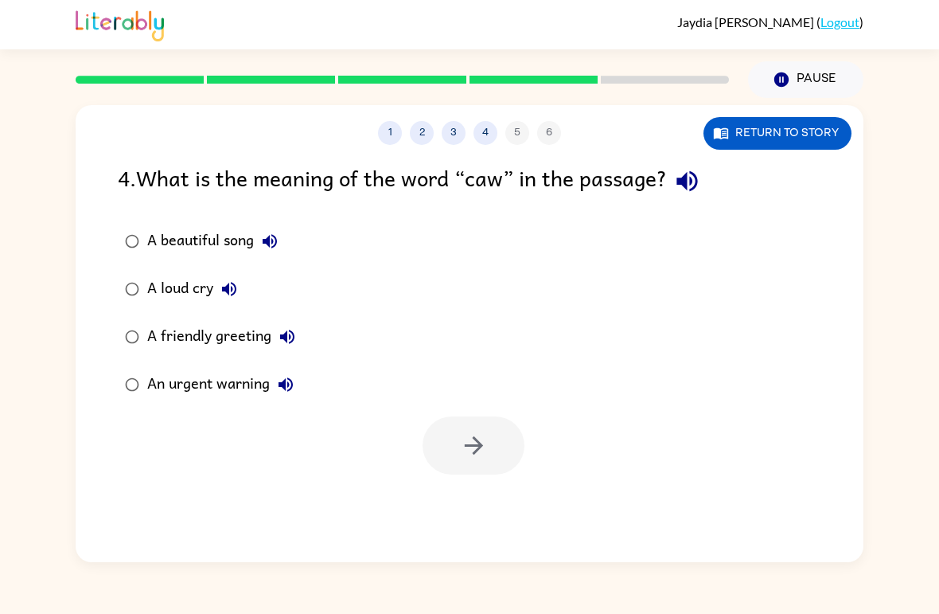
click at [682, 184] on icon "button" at bounding box center [687, 181] width 21 height 21
click at [681, 175] on icon "button" at bounding box center [687, 181] width 28 height 28
click at [687, 182] on icon "button" at bounding box center [687, 181] width 21 height 21
click at [274, 238] on icon "button" at bounding box center [269, 241] width 19 height 19
click at [226, 295] on icon "button" at bounding box center [229, 288] width 19 height 19
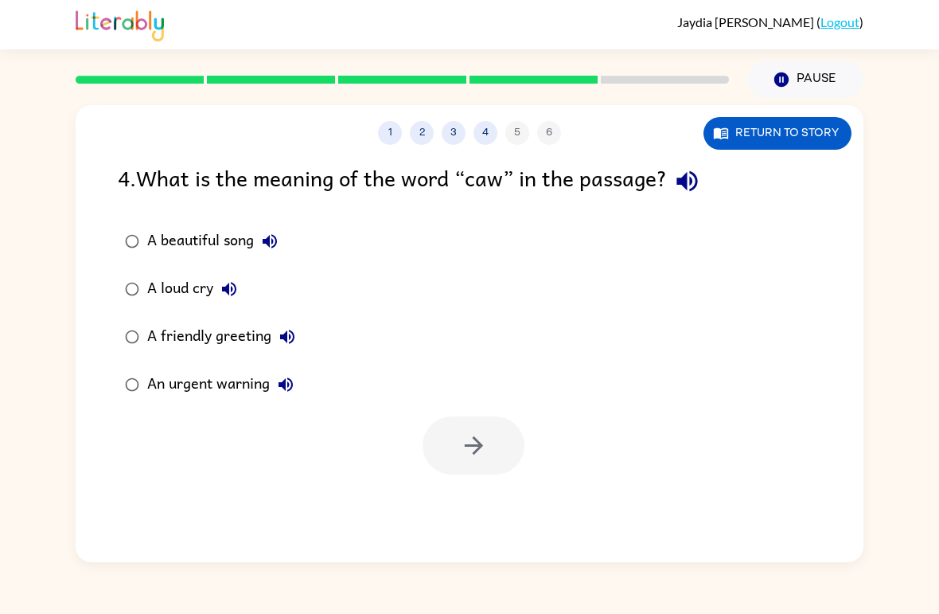
click at [288, 343] on icon "button" at bounding box center [287, 336] width 19 height 19
click at [284, 388] on icon "button" at bounding box center [286, 384] width 14 height 14
click at [161, 383] on div "An urgent warning" at bounding box center [224, 385] width 154 height 32
click at [438, 472] on button "button" at bounding box center [474, 445] width 102 height 58
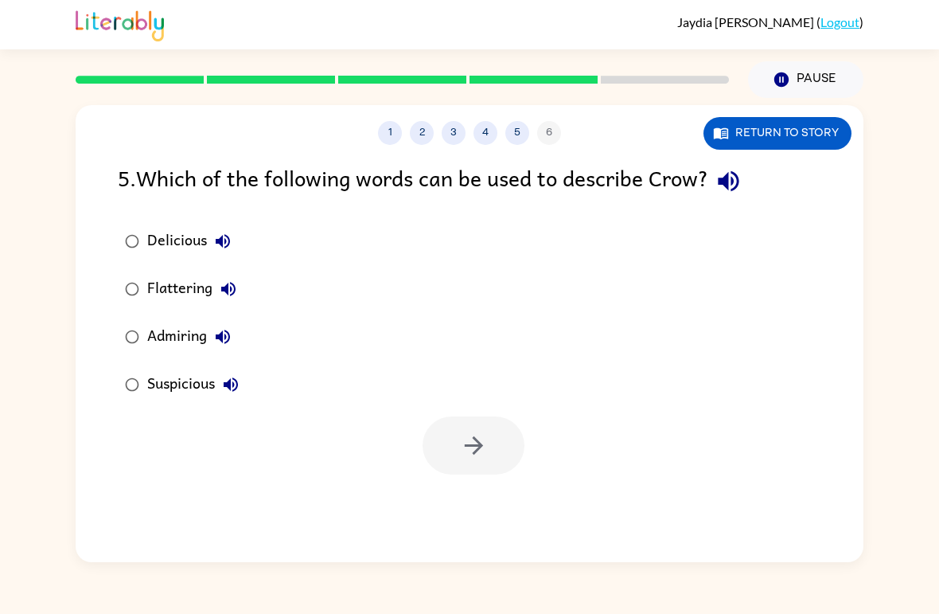
click at [502, 451] on div at bounding box center [474, 445] width 102 height 58
click at [739, 178] on icon "button" at bounding box center [728, 181] width 21 height 21
click at [227, 247] on icon "button" at bounding box center [223, 241] width 14 height 14
click at [222, 292] on icon "button" at bounding box center [228, 289] width 14 height 14
click at [214, 346] on icon "button" at bounding box center [222, 336] width 19 height 19
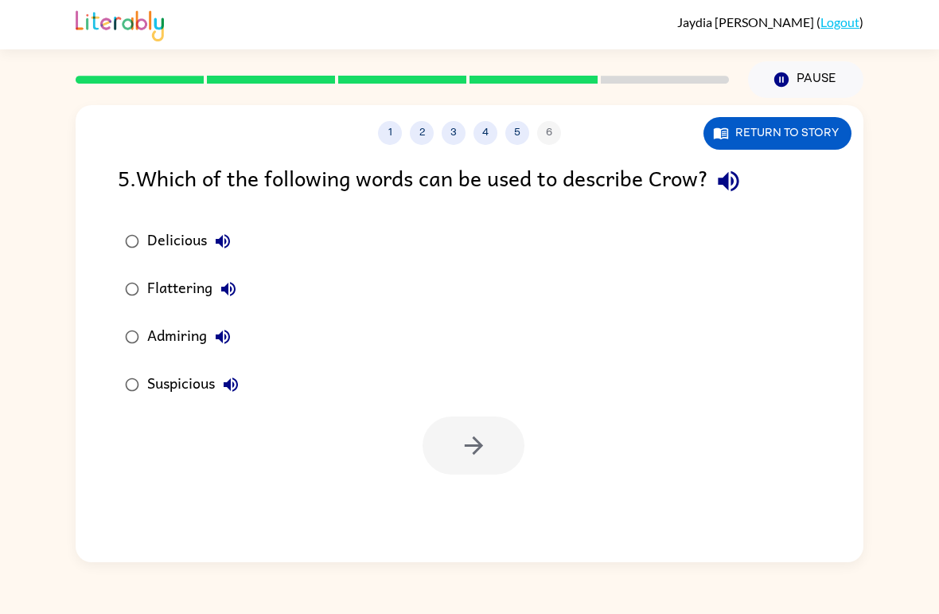
click at [243, 387] on button "Suspicious" at bounding box center [231, 385] width 32 height 32
click at [431, 457] on button "button" at bounding box center [474, 445] width 102 height 58
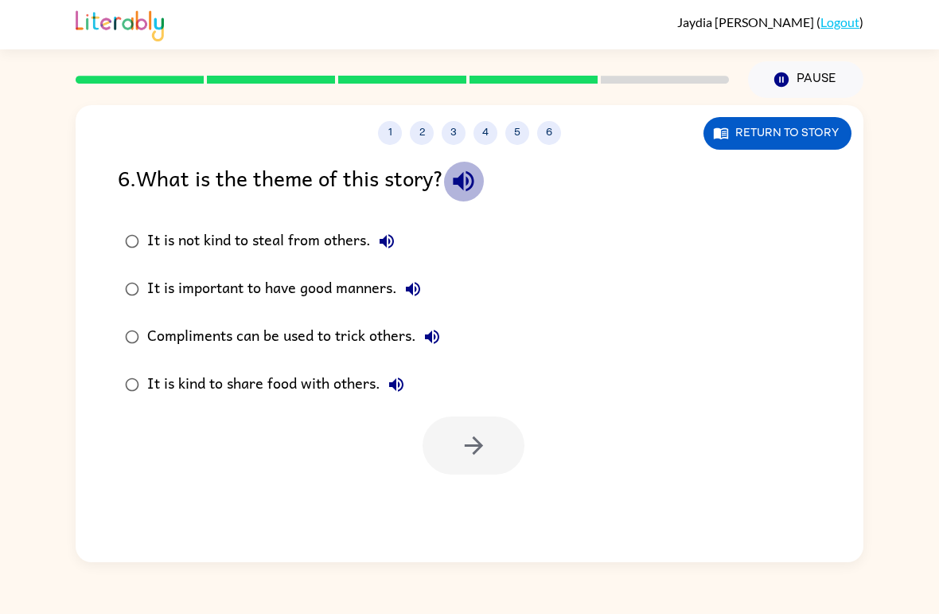
click at [469, 179] on icon "button" at bounding box center [463, 181] width 21 height 21
click at [377, 240] on button "It is not kind to steal from others." at bounding box center [387, 241] width 32 height 32
click at [382, 239] on icon "button" at bounding box center [386, 241] width 19 height 19
click at [381, 234] on icon "button" at bounding box center [386, 241] width 19 height 19
click at [415, 287] on icon "button" at bounding box center [413, 288] width 19 height 19
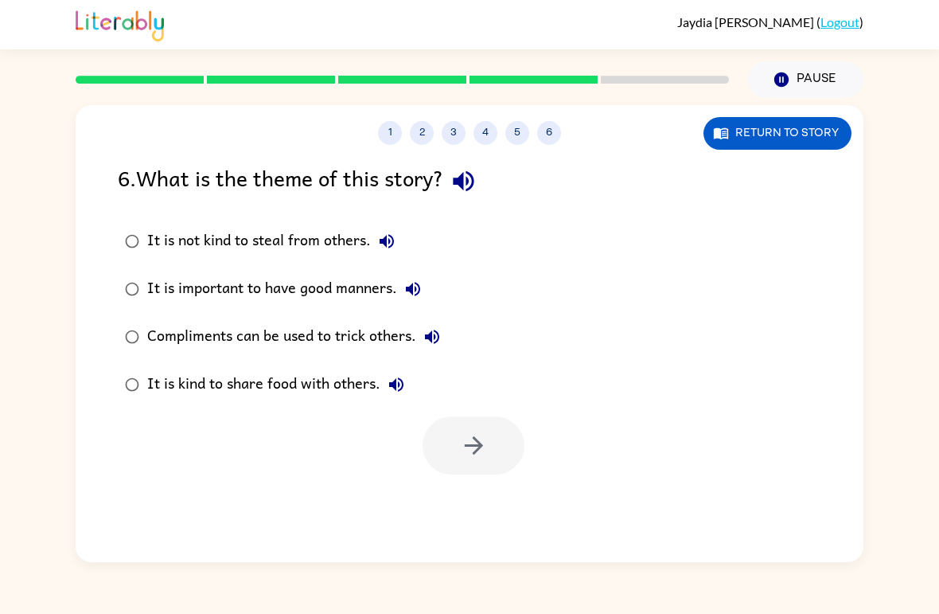
click at [439, 334] on icon "button" at bounding box center [432, 337] width 14 height 14
click at [398, 333] on div "Compliments can be used to trick others." at bounding box center [297, 337] width 301 height 32
click at [478, 459] on icon "button" at bounding box center [474, 445] width 28 height 28
